Goal: Task Accomplishment & Management: Complete application form

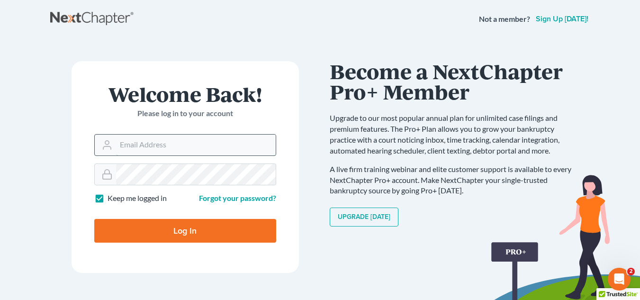
click at [224, 141] on input "Email Address" at bounding box center [196, 145] width 160 height 21
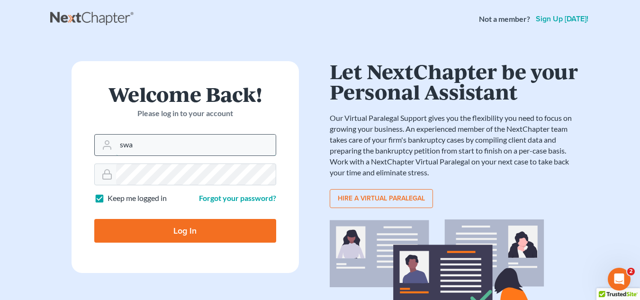
type input "[PERSON_NAME][EMAIL_ADDRESS][DOMAIN_NAME]"
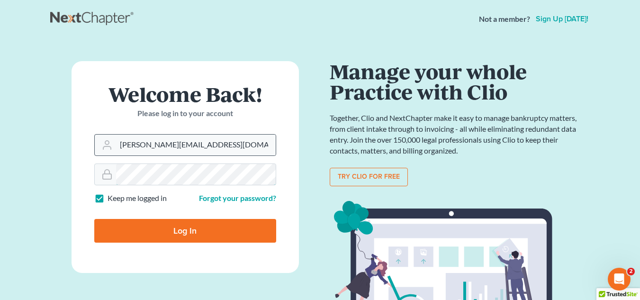
click at [94, 219] on input "Log In" at bounding box center [185, 231] width 182 height 24
type input "Thinking..."
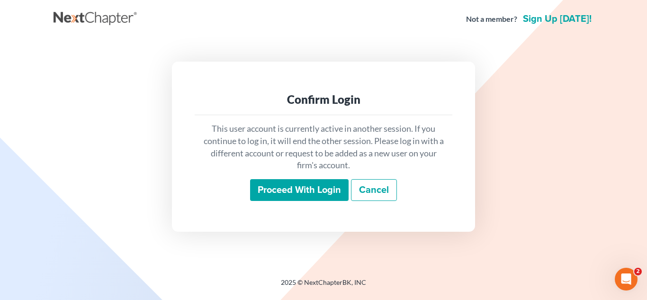
click at [301, 189] on input "Proceed with login" at bounding box center [299, 190] width 99 height 22
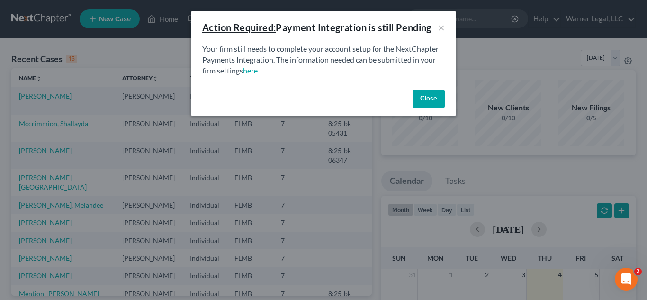
click at [428, 104] on button "Close" at bounding box center [429, 99] width 32 height 19
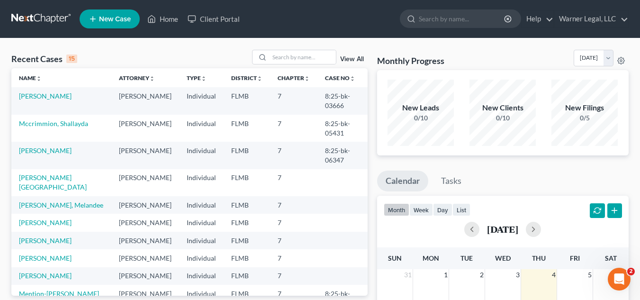
click at [112, 21] on span "New Case" at bounding box center [115, 19] width 32 height 7
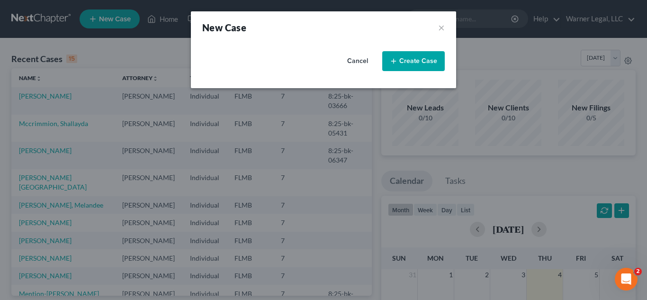
select select "15"
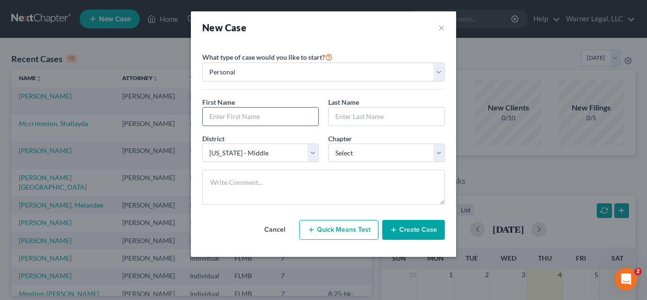
click at [258, 115] on input "text" at bounding box center [261, 117] width 116 height 18
type input "Joseph"
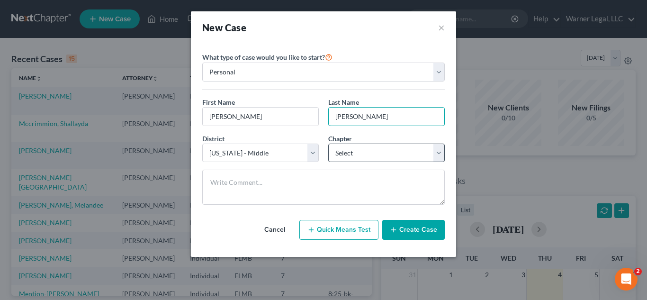
type input "Caridi"
click at [362, 153] on select "Select 7 11 12 13" at bounding box center [386, 153] width 117 height 19
select select "0"
click at [328, 144] on select "Select 7 11 12 13" at bounding box center [386, 153] width 117 height 19
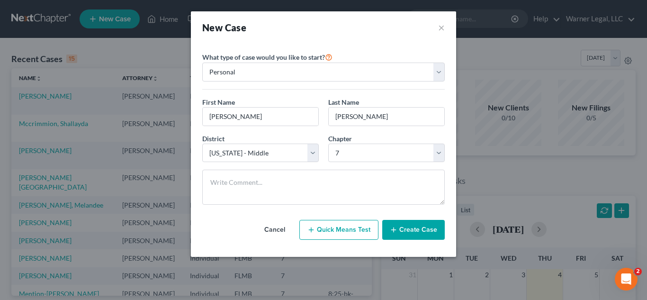
click at [404, 236] on button "Create Case" at bounding box center [413, 230] width 63 height 20
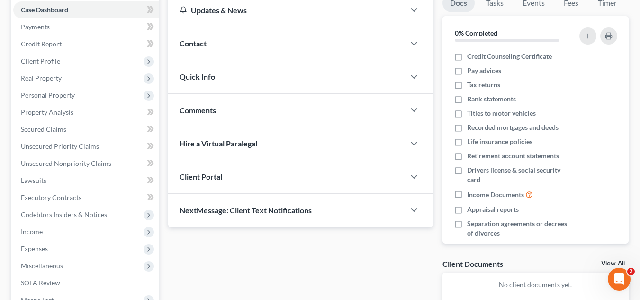
scroll to position [47, 0]
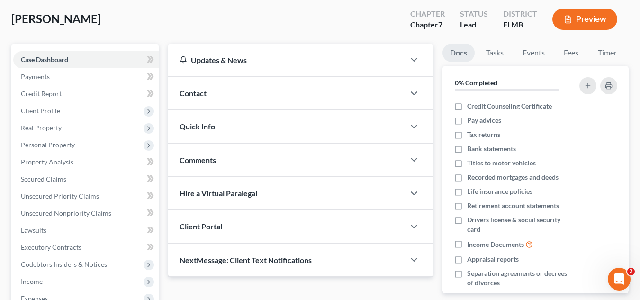
click at [249, 236] on div "Client Portal" at bounding box center [286, 226] width 236 height 33
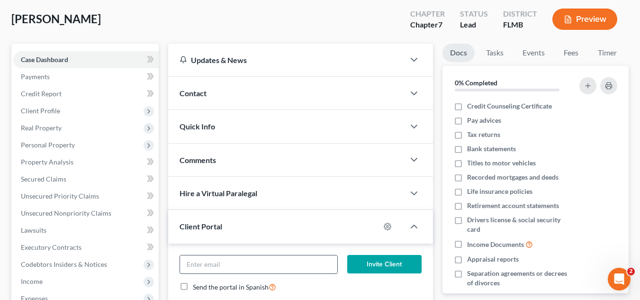
click at [246, 257] on input "email" at bounding box center [258, 264] width 157 height 18
type input "josephcaridi@yahoo.com"
click at [394, 266] on button "Invite Client" at bounding box center [384, 264] width 74 height 19
